Goal: Ask a question

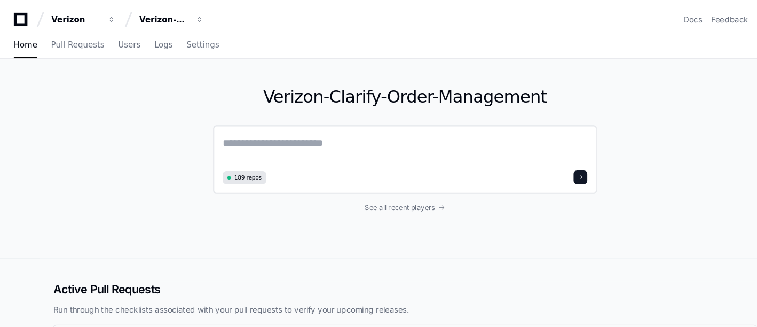
click at [271, 136] on textarea at bounding box center [378, 141] width 341 height 30
click at [369, 191] on span "See all recent players" at bounding box center [374, 192] width 66 height 9
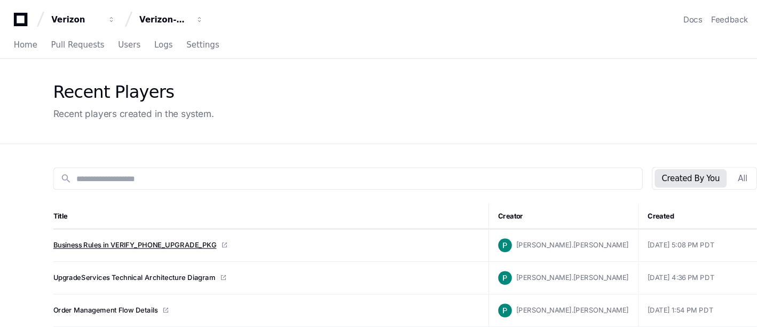
click at [164, 226] on link "Business Rules in VERIFY_PHONE_UPGRADE_PKG" at bounding box center [126, 229] width 153 height 9
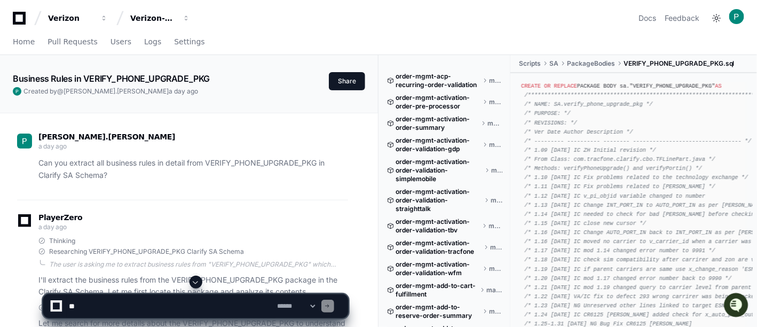
click at [668, 213] on span "/* 1.14 [DATE] IC needed to check for bad [PERSON_NAME] before checking compati…" at bounding box center [668, 214] width 289 height 6
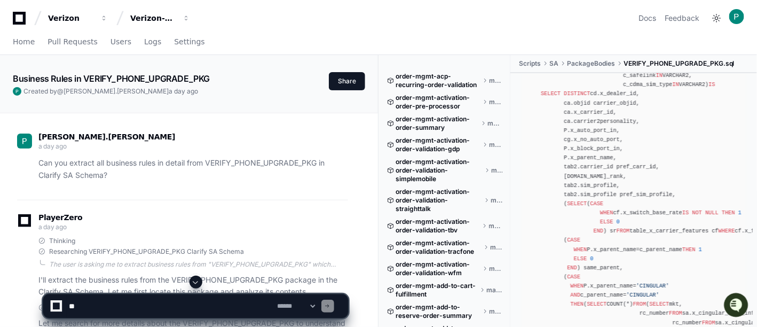
scroll to position [1590, 0]
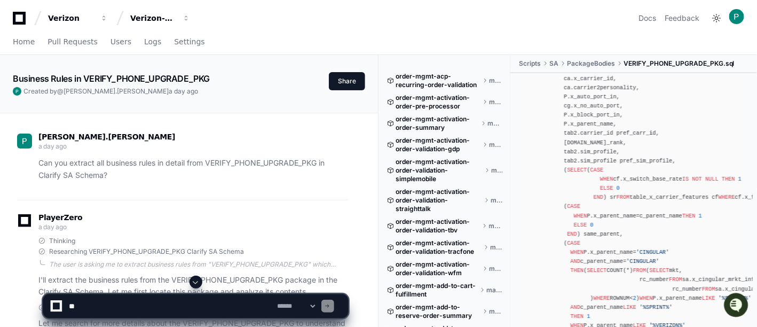
click at [156, 189] on div "[PERSON_NAME].[PERSON_NAME] a day ago Can you extract all business rules in det…" at bounding box center [182, 160] width 331 height 80
click at [146, 178] on p "Can you extract all business rules in detail from VERIFY_PHONE_UPGRADE_PKG in C…" at bounding box center [193, 169] width 310 height 25
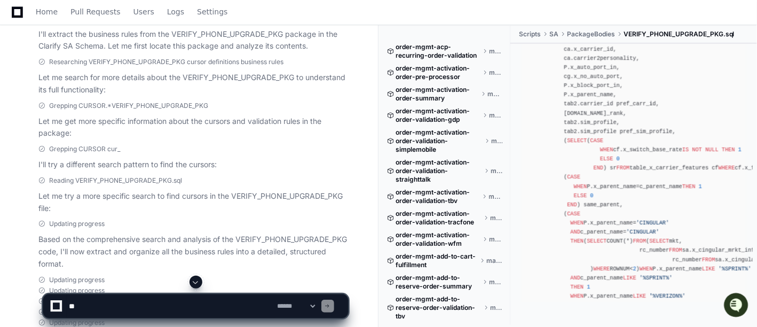
scroll to position [255, 0]
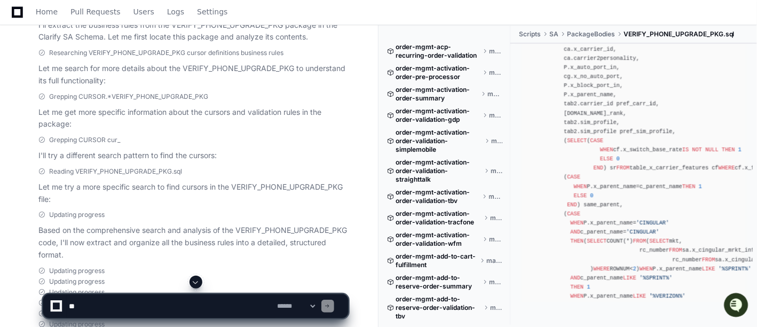
click at [148, 310] on textarea at bounding box center [171, 305] width 209 height 23
drag, startPoint x: 757, startPoint y: 21, endPoint x: 473, endPoint y: 324, distance: 415.2
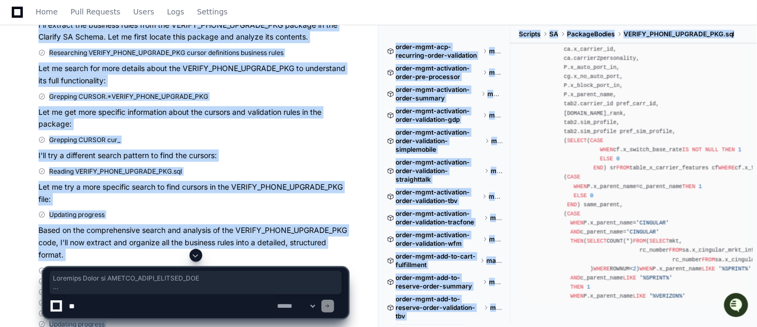
click at [280, 181] on p "Let me try a more specific search to find cursors in the VERIFY_PHONE_UPGRADE_P…" at bounding box center [193, 193] width 310 height 25
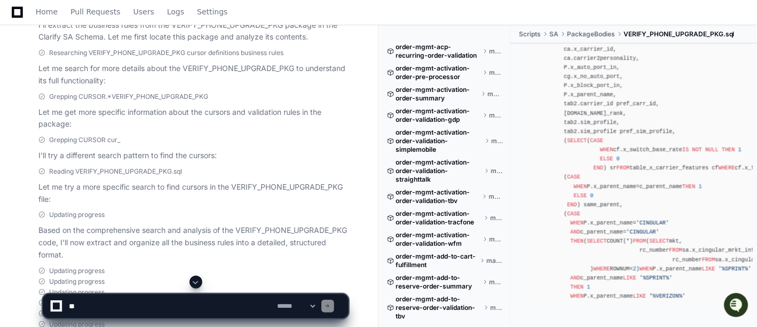
click at [271, 191] on p "Let me try a more specific search to find cursors in the VERIFY_PHONE_UPGRADE_P…" at bounding box center [193, 193] width 310 height 25
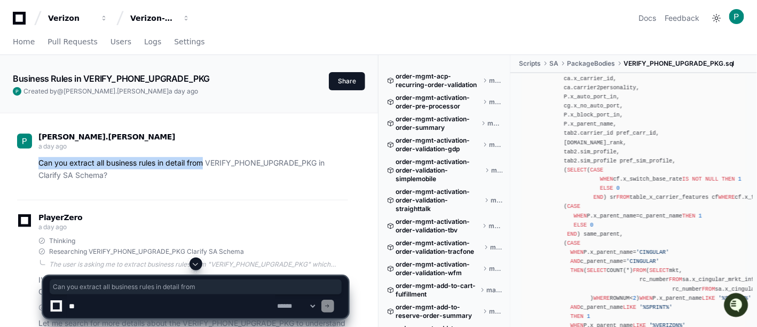
drag, startPoint x: 36, startPoint y: 162, endPoint x: 206, endPoint y: 160, distance: 169.3
click at [206, 160] on div "Can you extract all business rules in detail from VERIFY_PHONE_UPGRADE_PKG in C…" at bounding box center [182, 169] width 331 height 25
copy p "Can you extract all business rules in detail from"
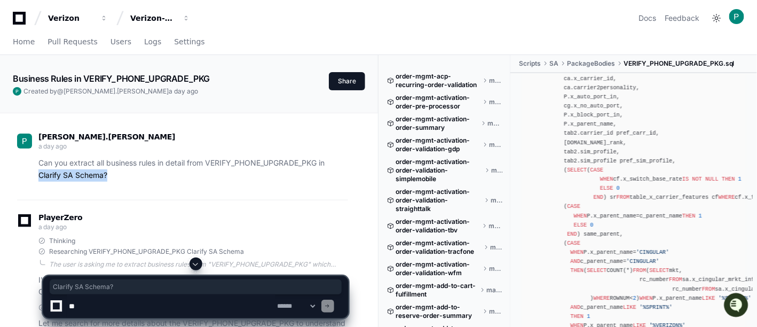
drag, startPoint x: 113, startPoint y: 177, endPoint x: 32, endPoint y: 172, distance: 80.8
click at [32, 172] on div "Can you extract all business rules in detail from VERIFY_PHONE_UPGRADE_PKG in C…" at bounding box center [182, 169] width 331 height 25
click at [117, 158] on p "Can you extract all business rules in detail from VERIFY_PHONE_UPGRADE_PKG in C…" at bounding box center [193, 169] width 310 height 25
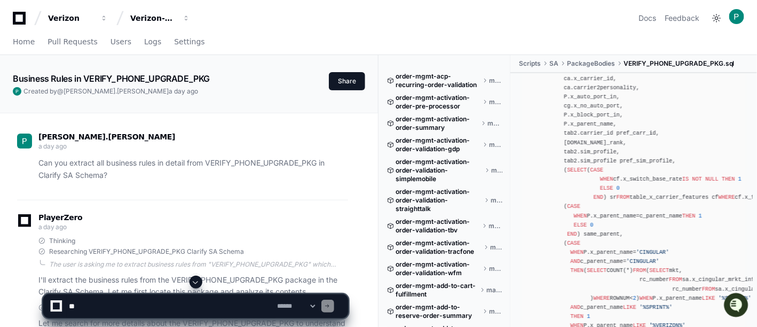
click at [200, 169] on p "Can you extract all business rules in detail from VERIFY_PHONE_UPGRADE_PKG in C…" at bounding box center [193, 169] width 310 height 25
click at [165, 310] on textarea at bounding box center [171, 305] width 209 height 23
paste textarea "**********"
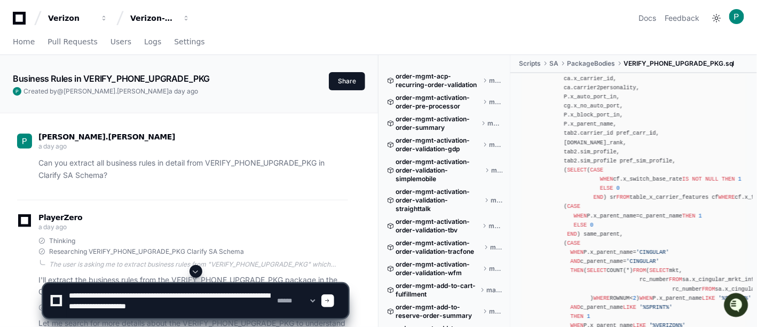
click at [252, 310] on textarea at bounding box center [171, 301] width 209 height 34
type textarea "**********"
click at [299, 300] on select "**********" at bounding box center [297, 300] width 42 height 7
click at [276, 297] on select "**********" at bounding box center [297, 300] width 42 height 7
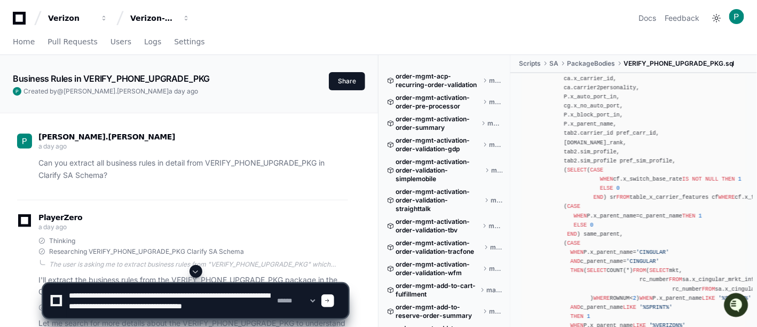
click at [331, 301] on span at bounding box center [327, 300] width 5 height 5
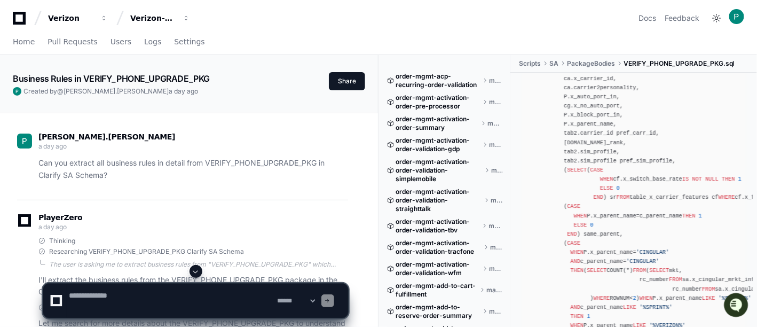
scroll to position [0, 0]
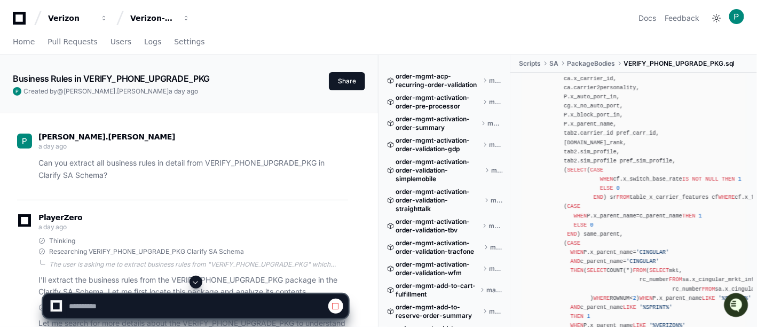
click at [198, 280] on span at bounding box center [196, 282] width 9 height 9
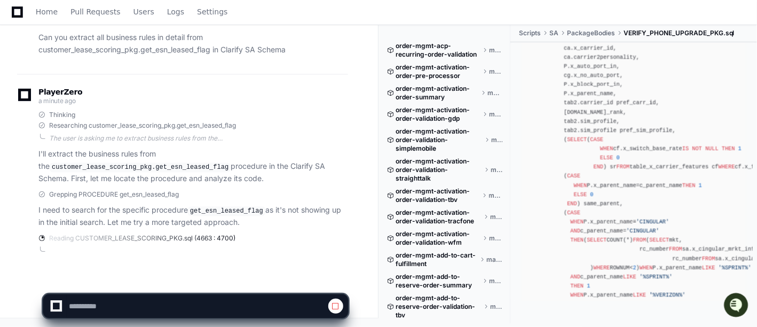
scroll to position [6951, 0]
